Goal: Register for event/course

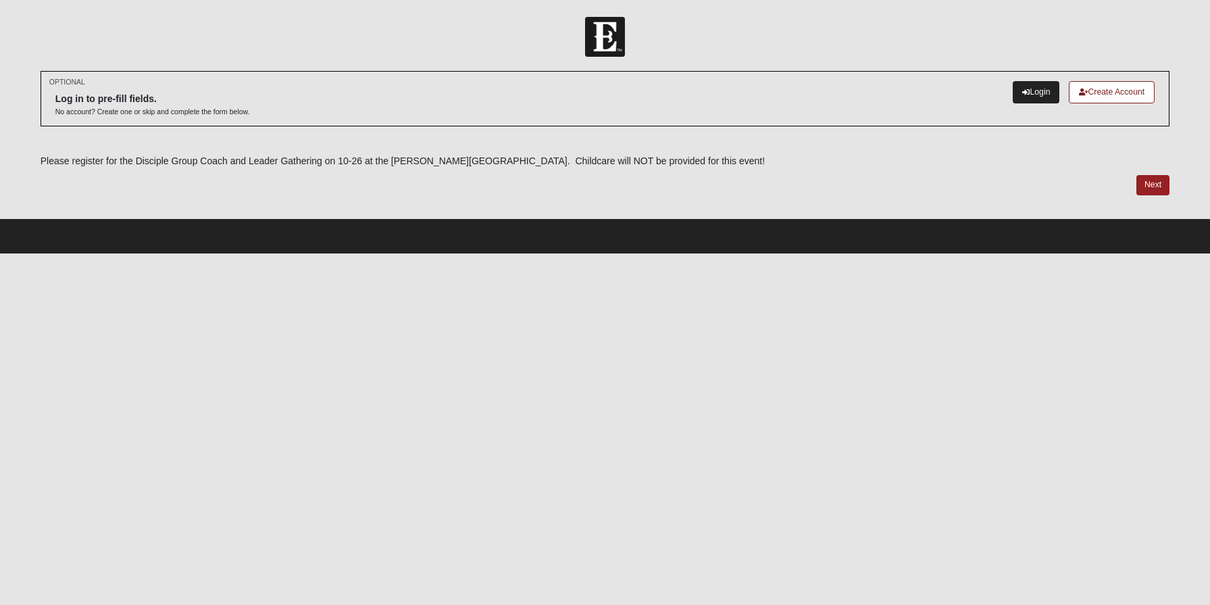
click at [1029, 95] on link "Login" at bounding box center [1036, 92] width 47 height 22
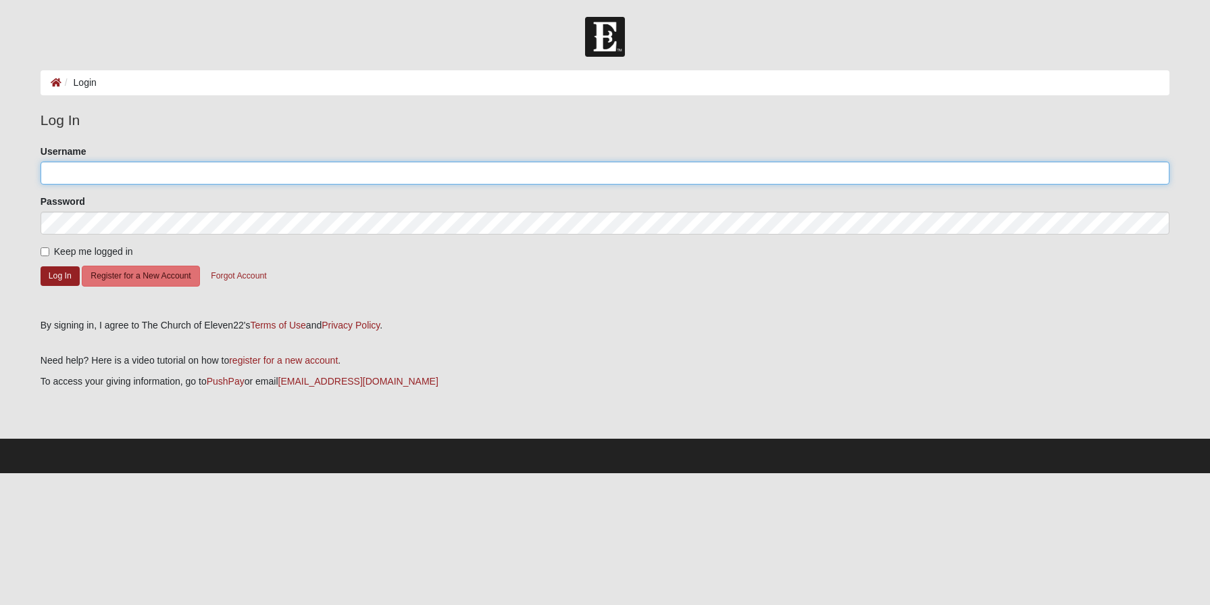
type input "juliannewsmith"
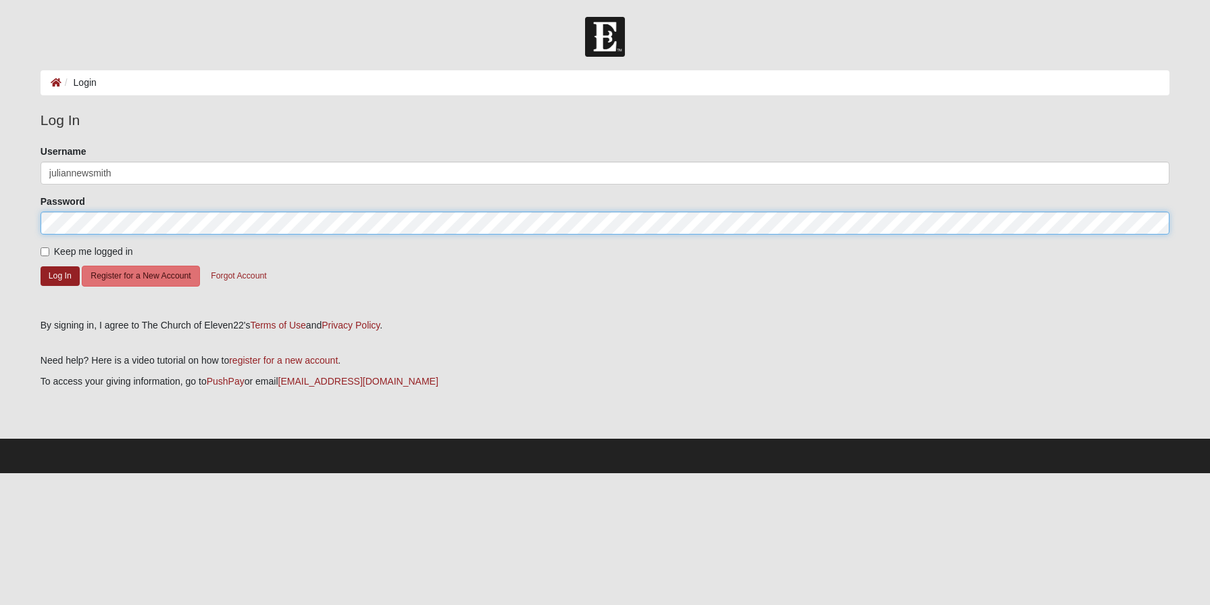
click at [59, 275] on button "Log In" at bounding box center [60, 276] width 39 height 20
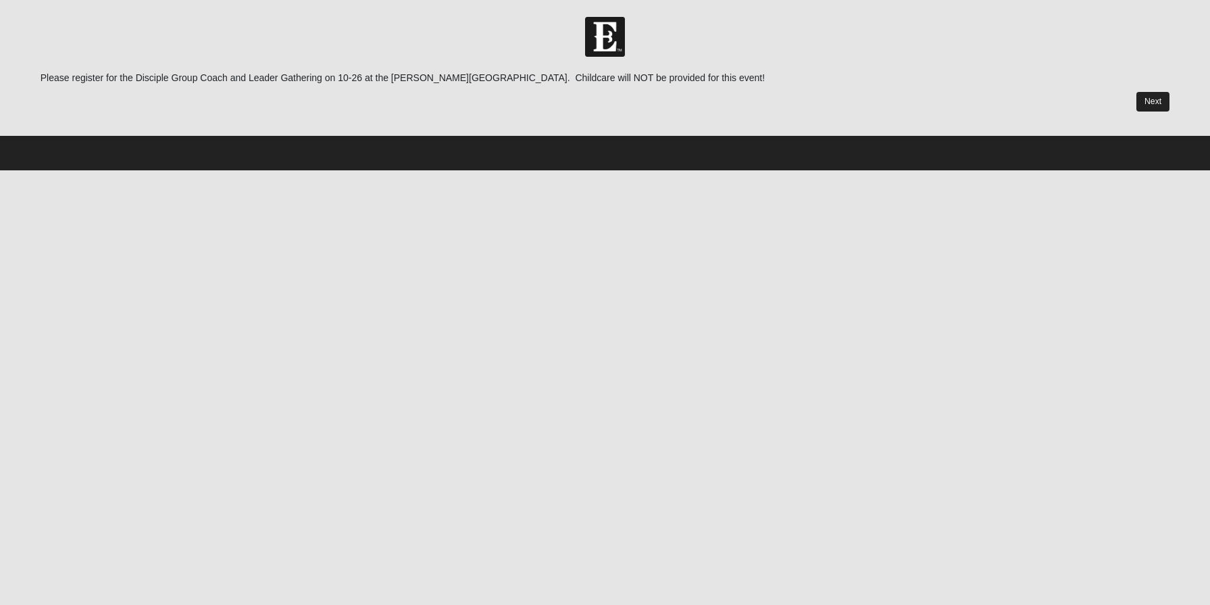
click at [1150, 100] on link "Next" at bounding box center [1153, 102] width 33 height 20
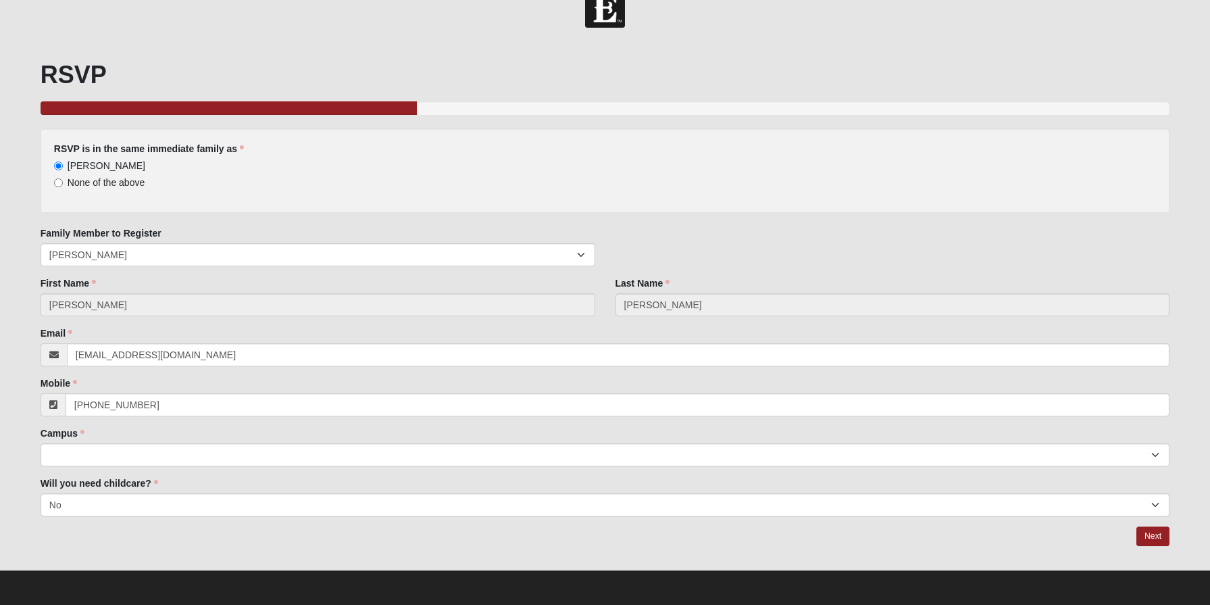
scroll to position [28, 0]
click at [1151, 539] on link "Next" at bounding box center [1153, 537] width 33 height 20
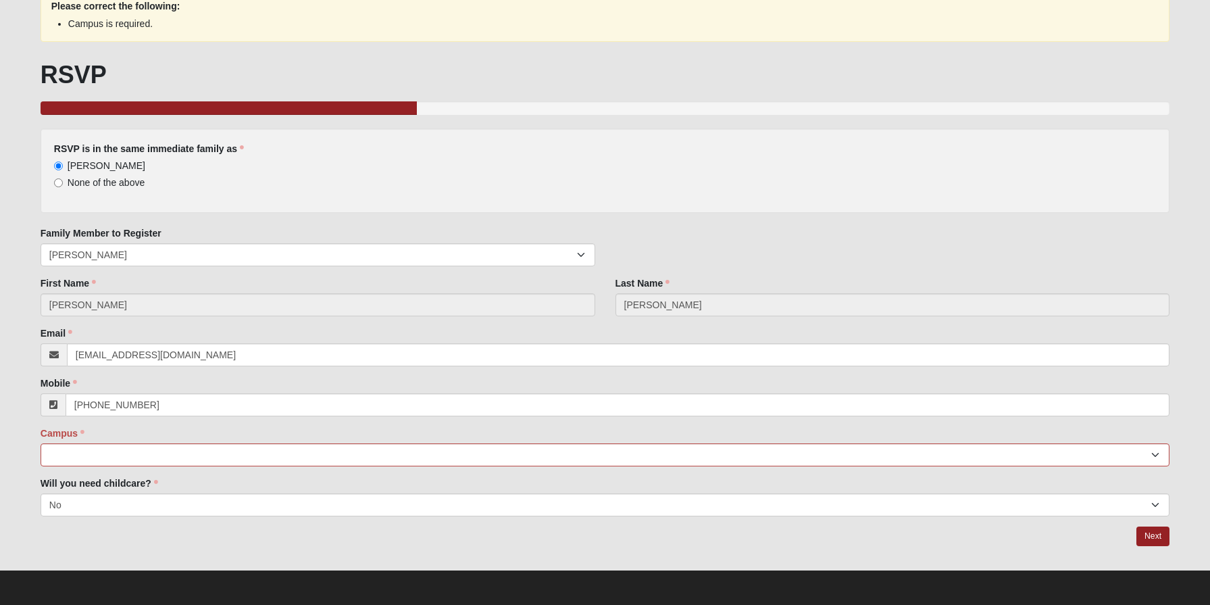
scroll to position [82, 0]
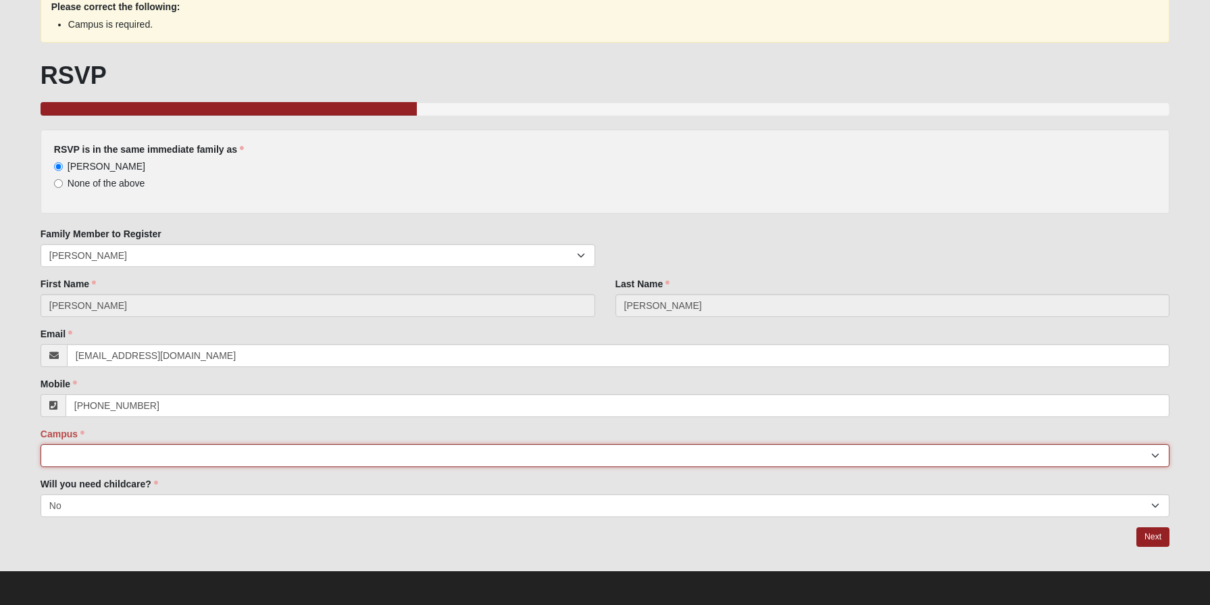
select select "4"
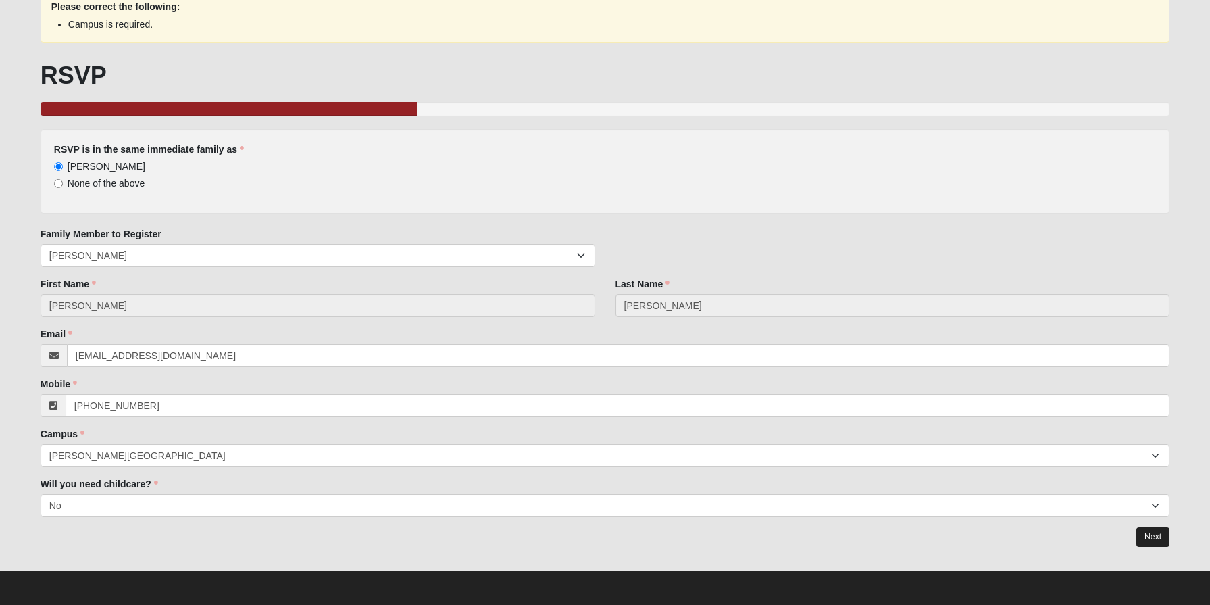
click at [1160, 537] on link "Next" at bounding box center [1153, 537] width 33 height 20
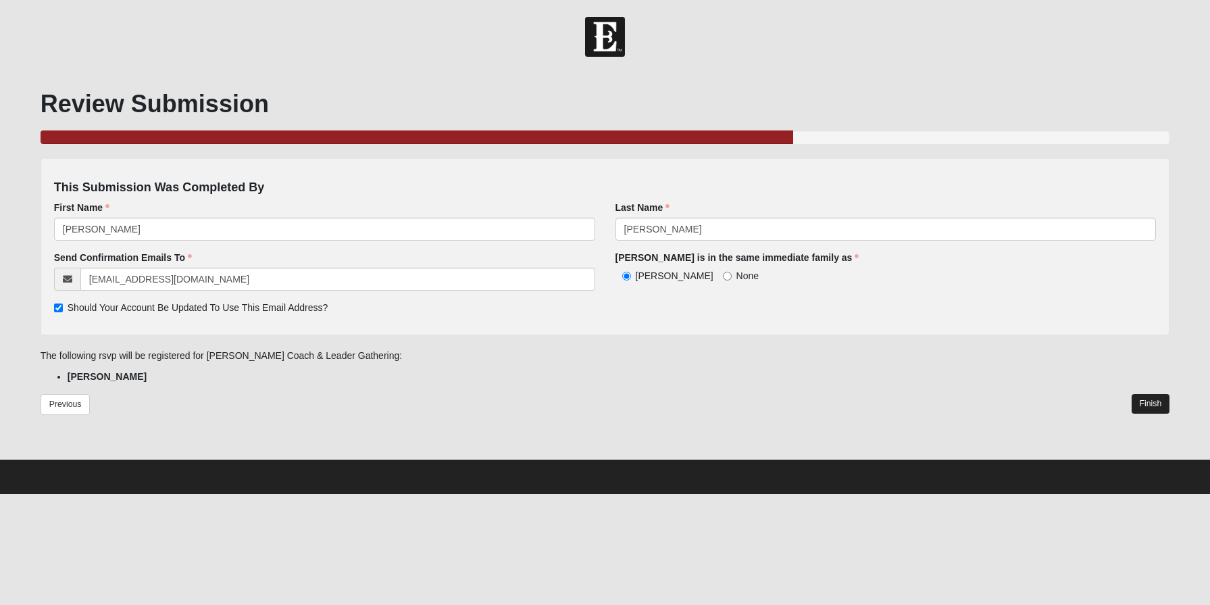
click at [1159, 402] on link "Finish" at bounding box center [1151, 404] width 39 height 20
